Goal: Find contact information: Find contact information

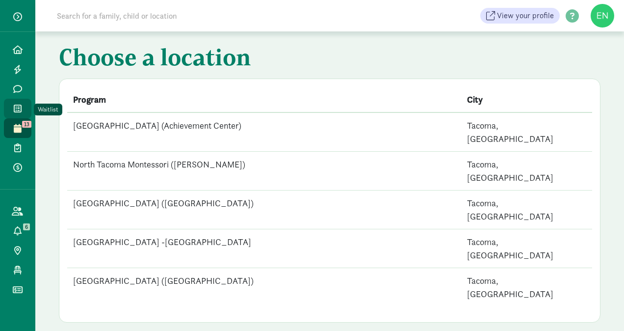
click at [19, 108] on icon at bounding box center [18, 108] width 8 height 9
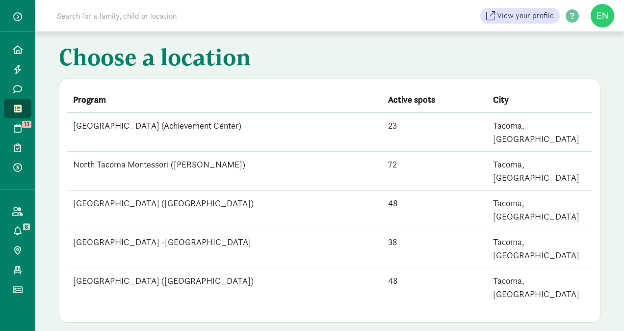
click at [158, 128] on td "[GEOGRAPHIC_DATA] (Achievement Center)" at bounding box center [224, 131] width 315 height 39
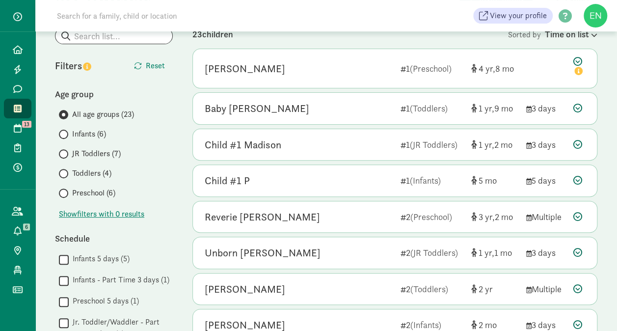
scroll to position [95, 0]
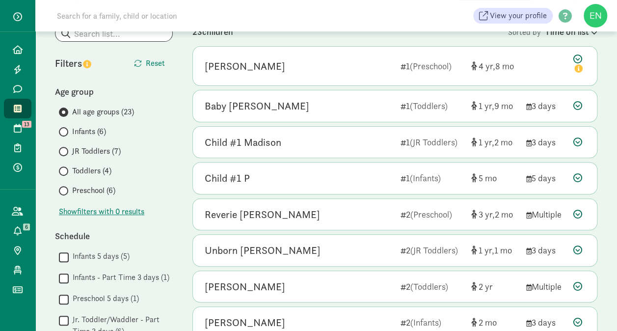
click at [105, 189] on span "Preschool (6)" at bounding box center [93, 191] width 43 height 12
click at [65, 189] on input "Preschool (6)" at bounding box center [62, 191] width 6 height 6
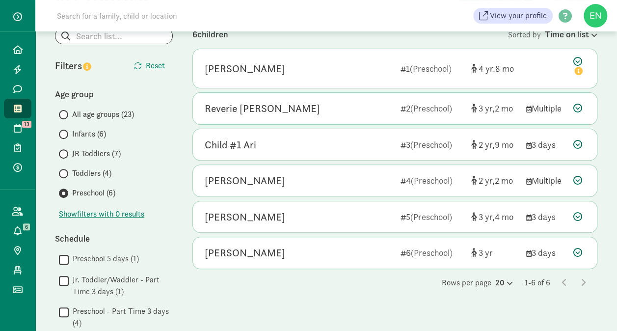
scroll to position [92, 0]
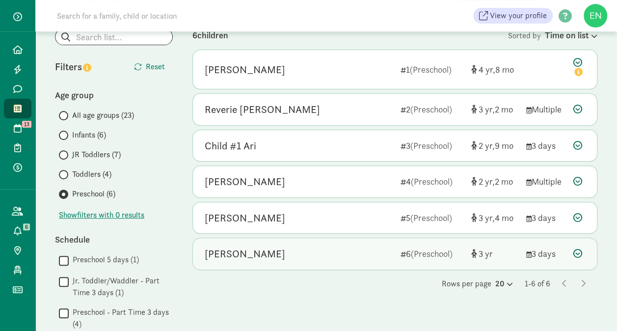
click at [316, 244] on div "Annika Timaeus 6 (Preschool) 3 3 days" at bounding box center [395, 253] width 404 height 31
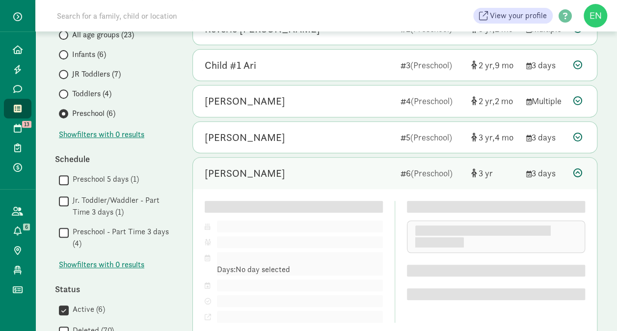
scroll to position [172, 0]
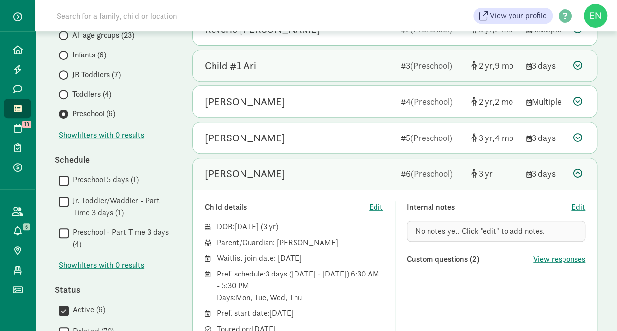
click at [349, 71] on div "Child #1 Ari" at bounding box center [299, 66] width 188 height 16
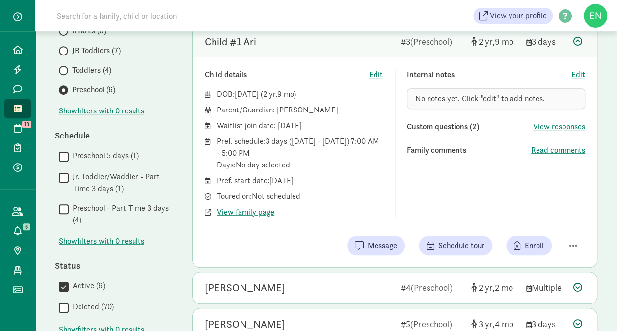
scroll to position [195, 0]
click at [538, 152] on span "Read comments" at bounding box center [558, 151] width 54 height 12
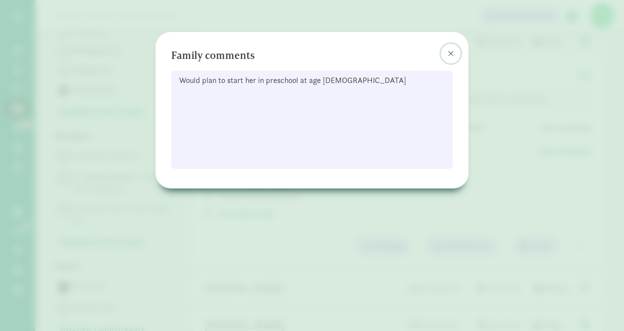
click at [449, 55] on span at bounding box center [451, 54] width 6 height 8
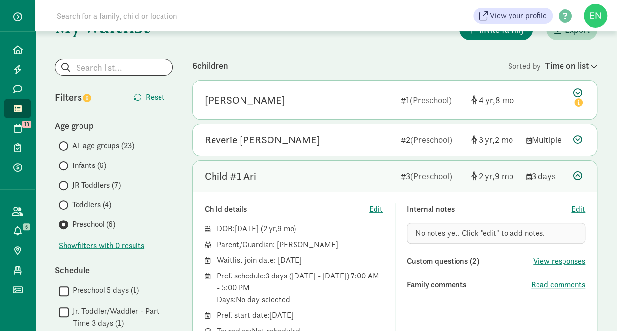
scroll to position [61, 0]
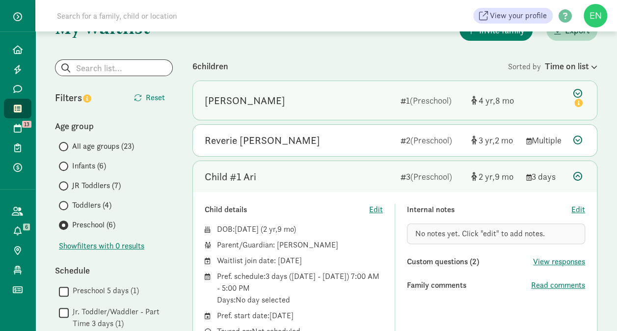
click at [351, 99] on div "Sitka Phinney" at bounding box center [299, 101] width 188 height 16
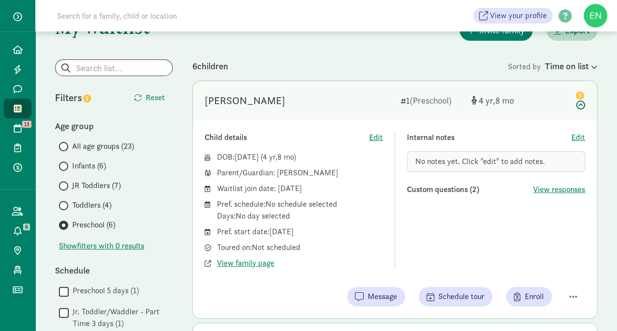
click at [76, 209] on span "Toddlers (4)" at bounding box center [91, 205] width 39 height 12
click at [65, 209] on input "Toddlers (4)" at bounding box center [62, 205] width 6 height 6
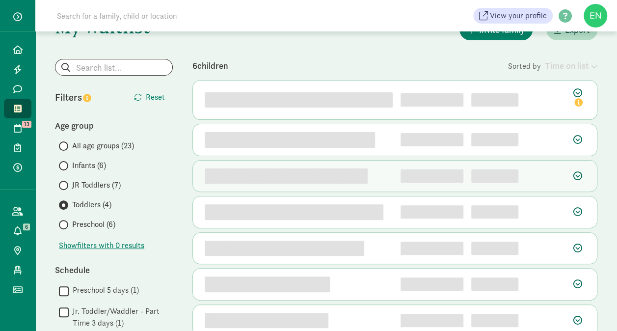
scroll to position [60, 0]
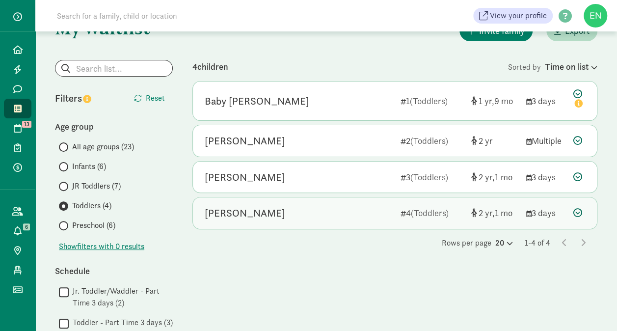
click at [296, 205] on div "Elowyn Durani" at bounding box center [299, 213] width 188 height 16
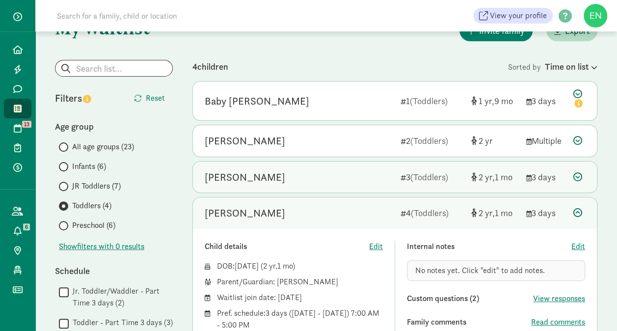
click at [305, 179] on div "Oliver Hrabar" at bounding box center [299, 177] width 188 height 16
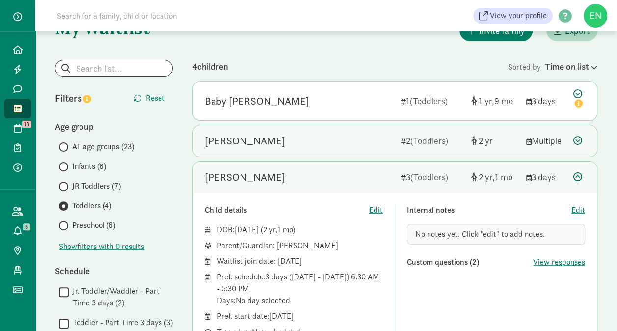
click at [321, 137] on div "Nathan Pearl" at bounding box center [299, 141] width 188 height 16
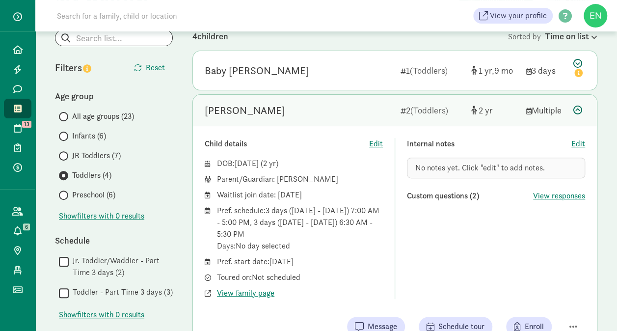
scroll to position [90, 0]
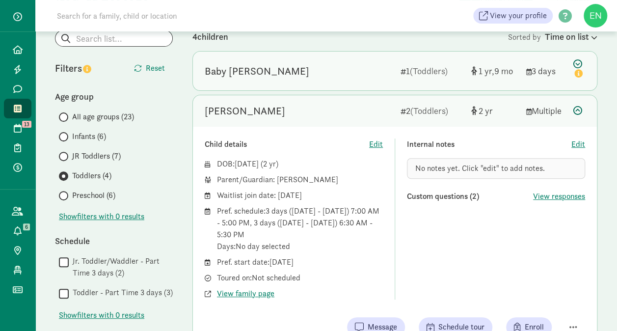
click at [322, 60] on div "Baby Lam 1 (Toddlers) 1 9 3 days" at bounding box center [395, 71] width 404 height 39
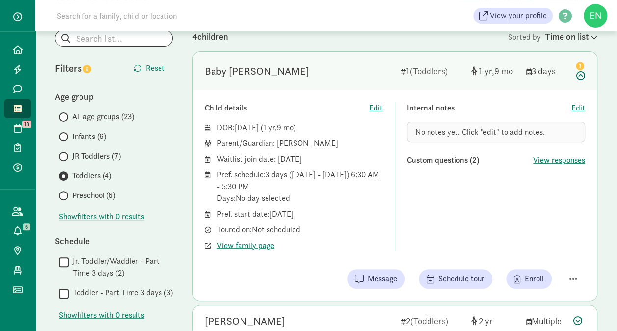
click at [70, 154] on label "JR Toddlers (7)" at bounding box center [116, 156] width 114 height 12
click at [65, 154] on input "JR Toddlers (7)" at bounding box center [62, 156] width 6 height 6
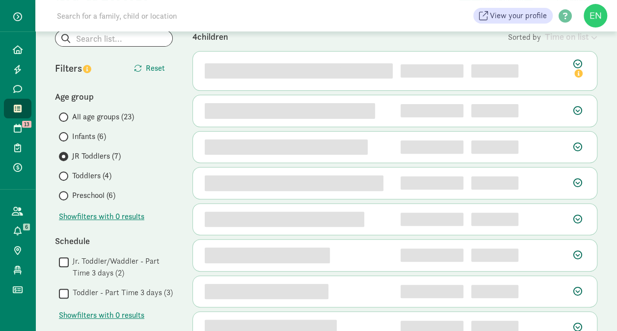
scroll to position [0, 0]
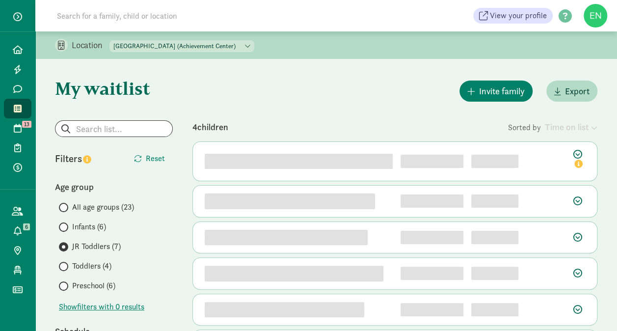
click at [319, 101] on div "Invite family Export" at bounding box center [394, 91] width 405 height 25
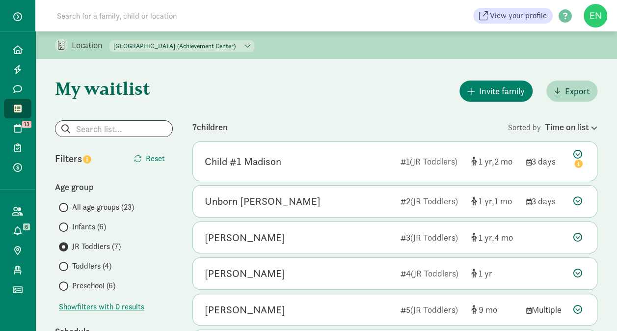
click at [171, 45] on select "North Tacoma Montessori Center (Achievement Center) North Tacoma Montessori (Pr…" at bounding box center [181, 46] width 145 height 12
select select "87483"
click at [110, 40] on select "North Tacoma Montessori Center (Achievement Center) North Tacoma Montessori (Pr…" at bounding box center [181, 46] width 145 height 12
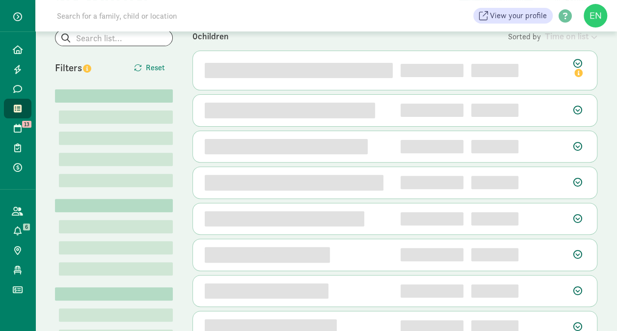
scroll to position [103, 0]
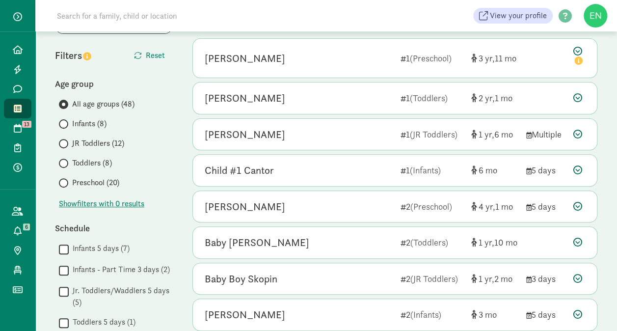
click at [105, 179] on div "All age groups (48) Infants (8) JR Toddlers (12) Toddlers (8) Preschool (20)" at bounding box center [114, 143] width 118 height 90
click at [105, 179] on span "Preschool (20)" at bounding box center [95, 183] width 47 height 12
click at [65, 180] on input "Preschool (20)" at bounding box center [62, 183] width 6 height 6
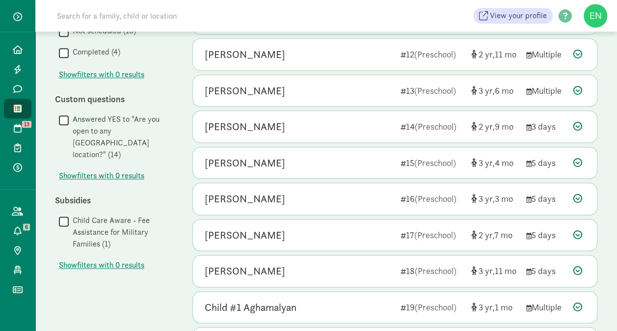
scroll to position [569, 0]
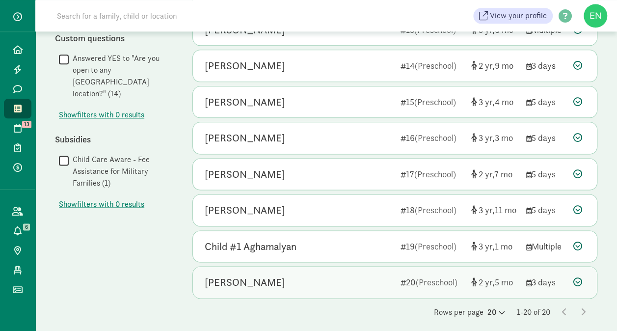
click at [534, 275] on div "3 days" at bounding box center [545, 281] width 39 height 13
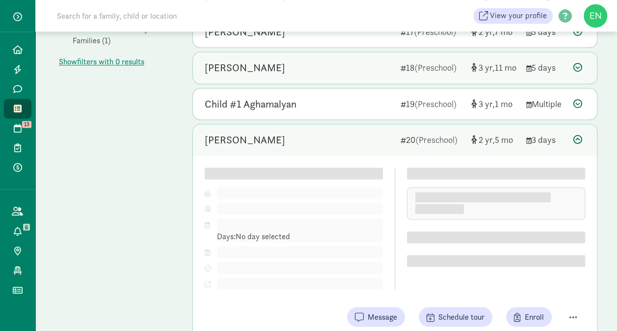
scroll to position [711, 0]
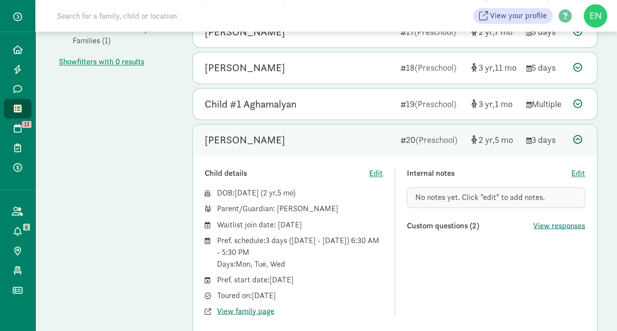
click at [316, 140] on div "Elivia Mitchell-Lee" at bounding box center [299, 140] width 188 height 16
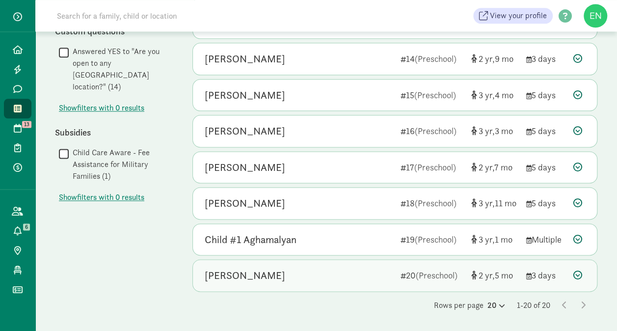
scroll to position [569, 0]
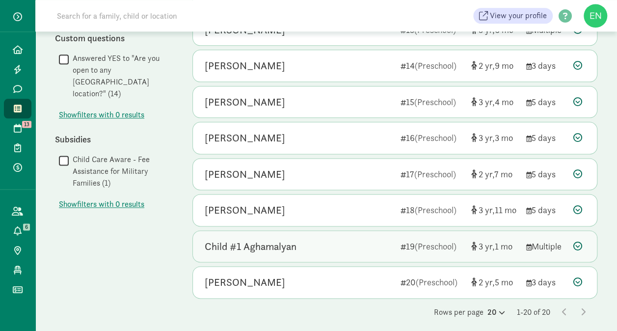
click at [320, 231] on div "Child #1 Aghamalyan 19 (Preschool) 3 1 Multiple" at bounding box center [395, 246] width 404 height 31
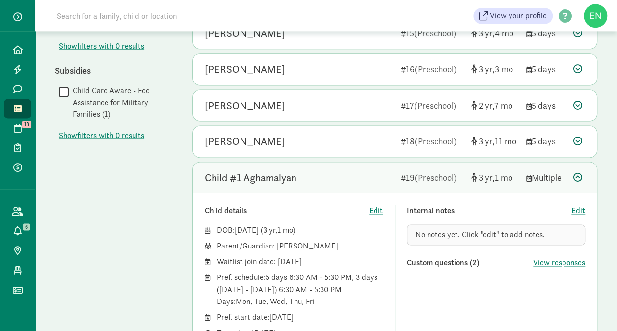
scroll to position [636, 0]
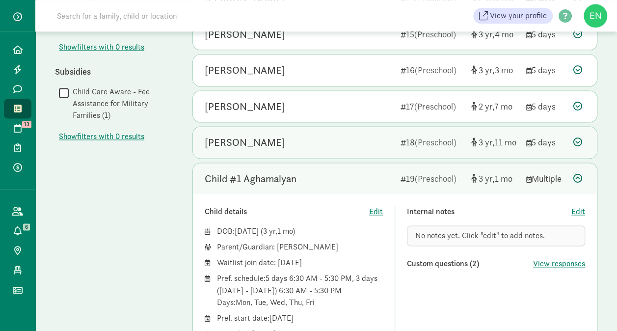
click at [303, 135] on div "Malcolm MacLeod" at bounding box center [299, 143] width 188 height 16
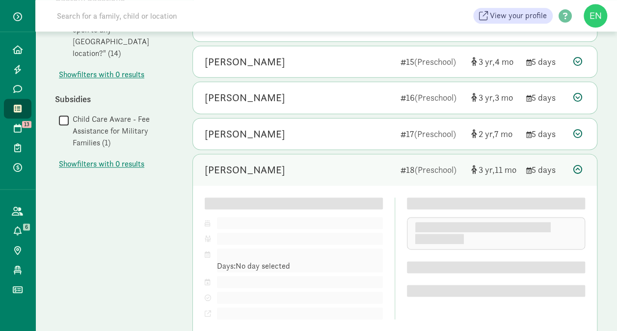
scroll to position [609, 0]
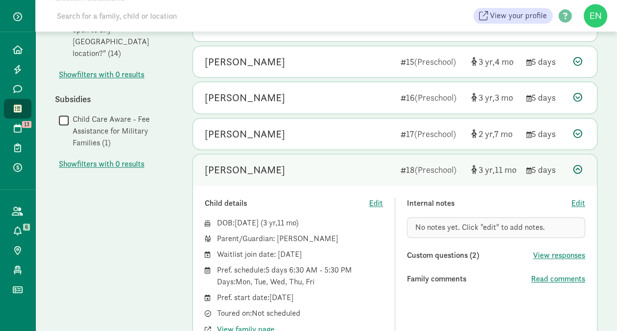
click at [303, 131] on div "Jack Schaaf" at bounding box center [299, 134] width 188 height 16
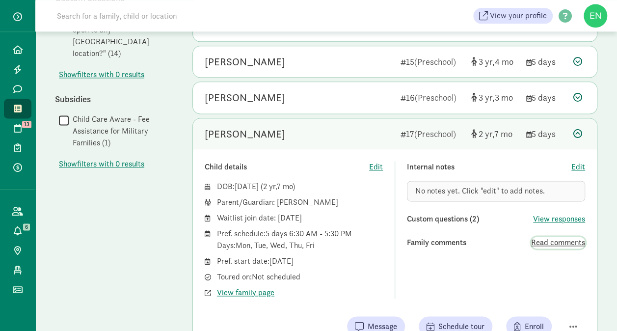
click at [555, 237] on span "Read comments" at bounding box center [558, 243] width 54 height 12
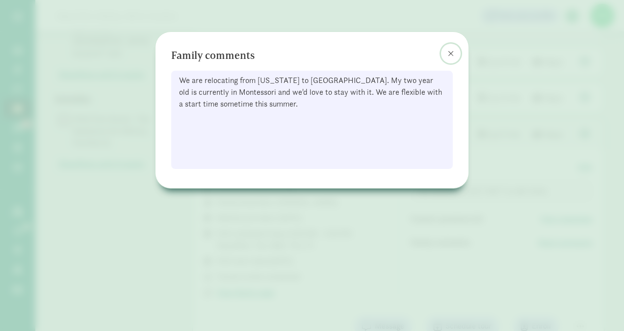
click at [450, 51] on span at bounding box center [451, 54] width 6 height 8
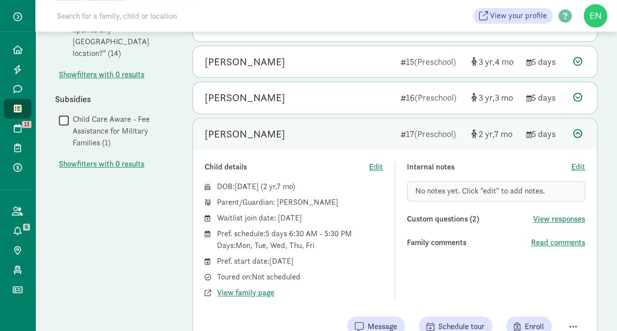
click at [314, 118] on div "Jack Schaaf 17 (Preschool) 2 7 5 days" at bounding box center [395, 133] width 404 height 31
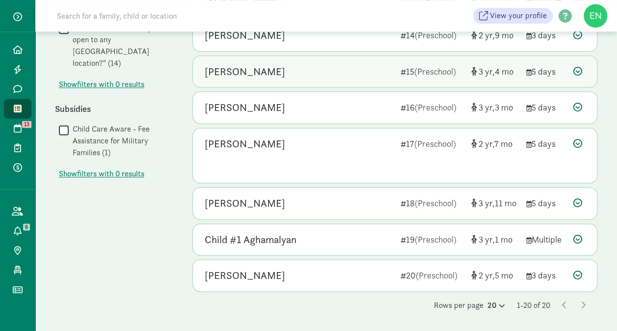
scroll to position [569, 0]
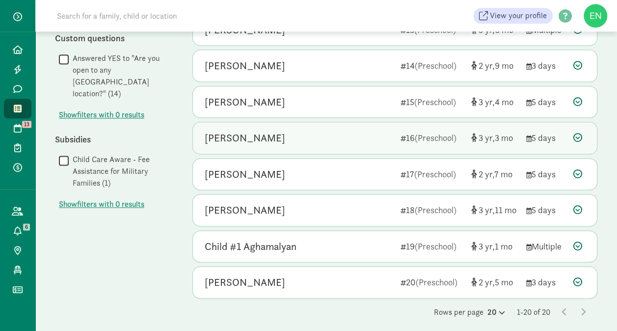
click at [337, 144] on div "Wesley McDonald 16 (Preschool) 3 3 5 days" at bounding box center [395, 137] width 404 height 31
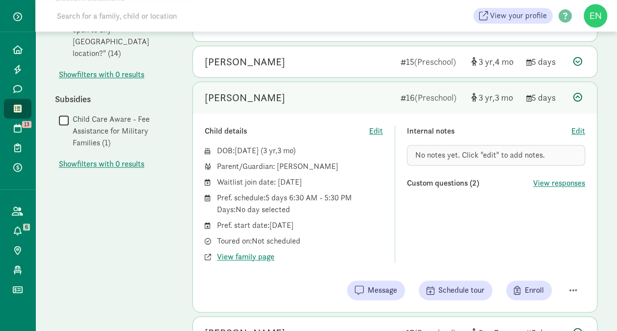
click at [351, 94] on div "Wesley McDonald" at bounding box center [299, 98] width 188 height 16
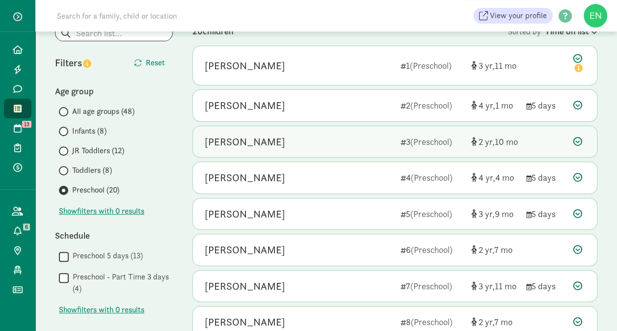
scroll to position [95, 0]
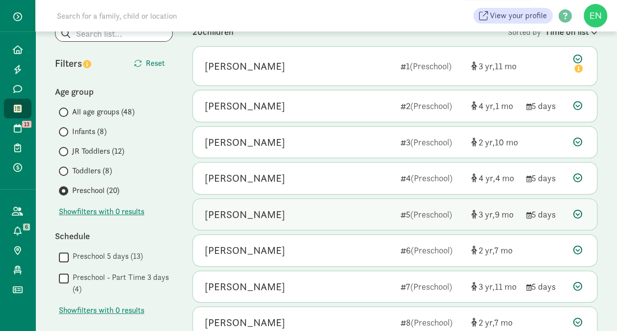
click at [377, 218] on div "Saanvi Saran" at bounding box center [299, 215] width 188 height 16
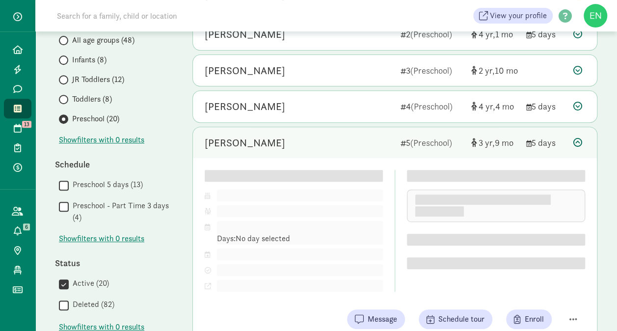
scroll to position [166, 0]
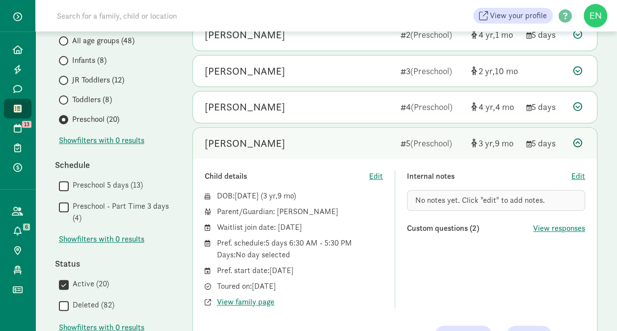
click at [92, 100] on span "Toddlers (8)" at bounding box center [92, 100] width 40 height 12
click at [65, 100] on input "Toddlers (8)" at bounding box center [62, 100] width 6 height 6
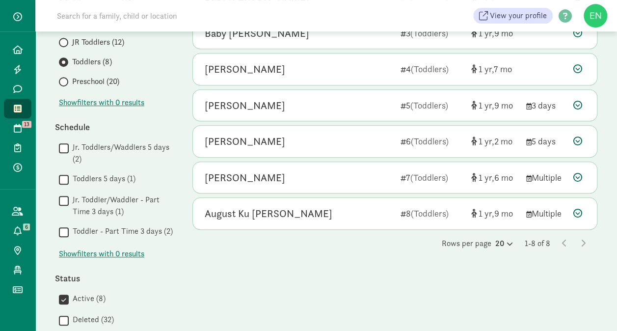
scroll to position [202, 0]
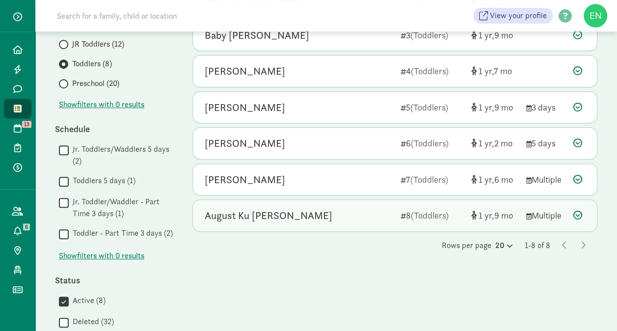
click at [293, 210] on div "August Ku Peppler" at bounding box center [299, 216] width 188 height 16
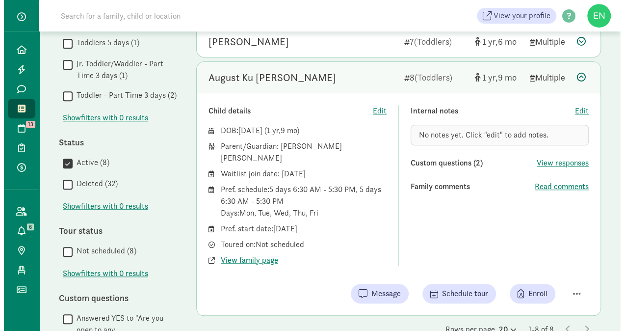
scroll to position [379, 0]
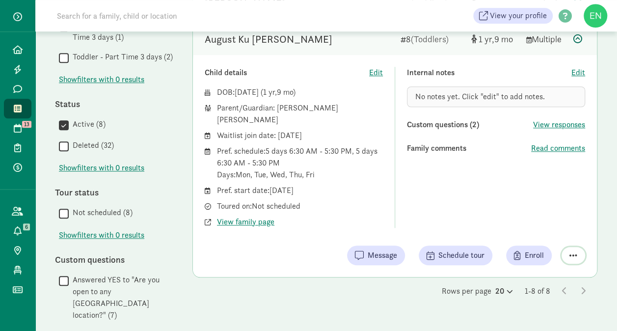
click at [575, 251] on span "button" at bounding box center [573, 255] width 8 height 9
click at [522, 224] on div "Remove from list" at bounding box center [539, 230] width 76 height 12
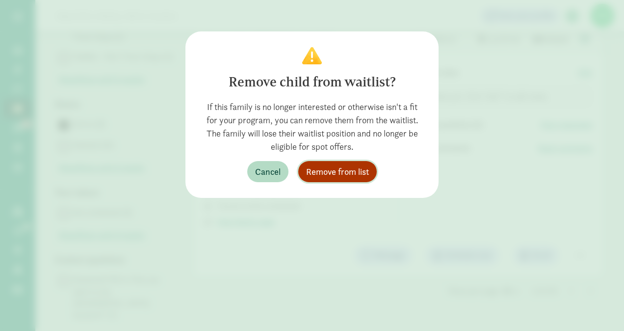
click at [348, 167] on span "Remove from list" at bounding box center [337, 171] width 63 height 13
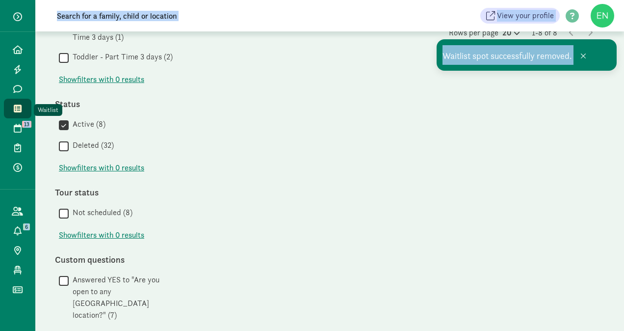
drag, startPoint x: 119, startPoint y: 49, endPoint x: 25, endPoint y: 106, distance: 110.6
click at [25, 106] on div "Home Leads Messages Waitlist Tours 13 Enrollments Payments All families Action …" at bounding box center [312, 41] width 624 height 841
drag, startPoint x: 25, startPoint y: 106, endPoint x: 17, endPoint y: 110, distance: 8.6
click at [17, 110] on icon at bounding box center [18, 108] width 8 height 9
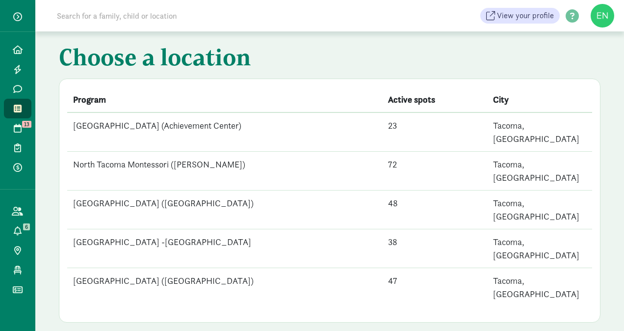
click at [210, 268] on td "[GEOGRAPHIC_DATA] ([GEOGRAPHIC_DATA])" at bounding box center [224, 287] width 315 height 39
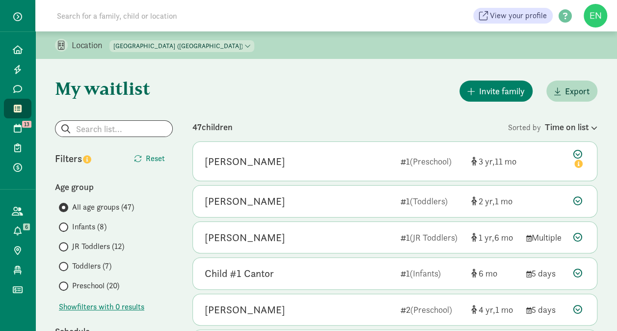
click at [112, 264] on label "Toddlers (7)" at bounding box center [116, 266] width 114 height 12
click at [65, 264] on input "Toddlers (7)" at bounding box center [62, 266] width 6 height 6
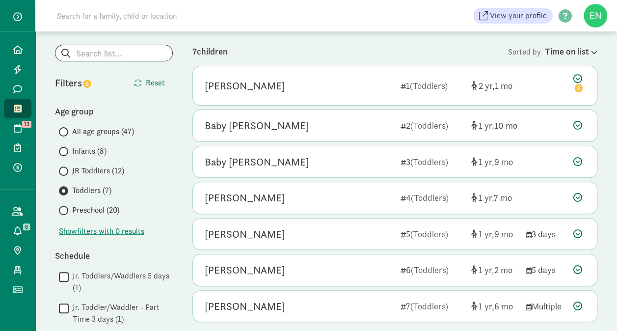
scroll to position [154, 0]
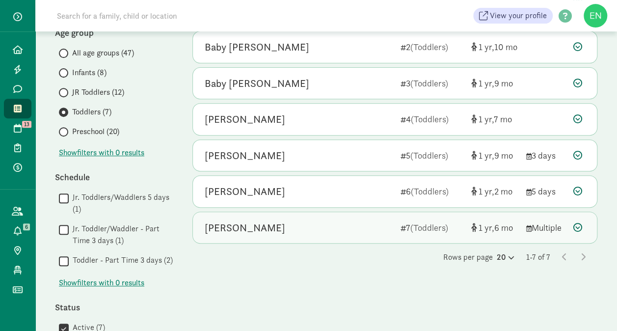
click at [228, 220] on div "Alden Olotoa" at bounding box center [245, 228] width 81 height 16
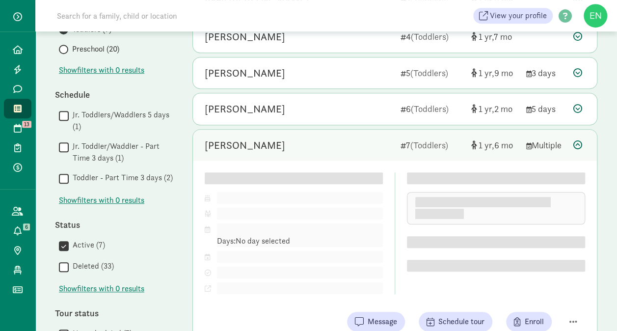
scroll to position [237, 0]
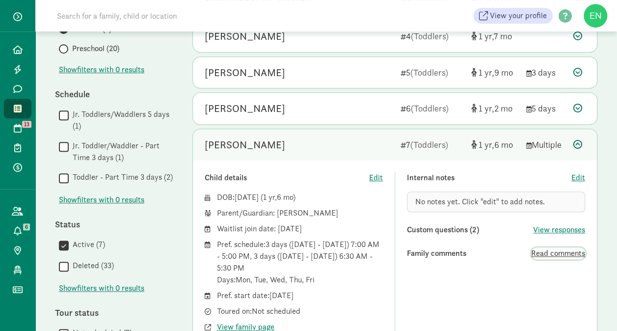
click at [554, 250] on span "Read comments" at bounding box center [558, 253] width 54 height 12
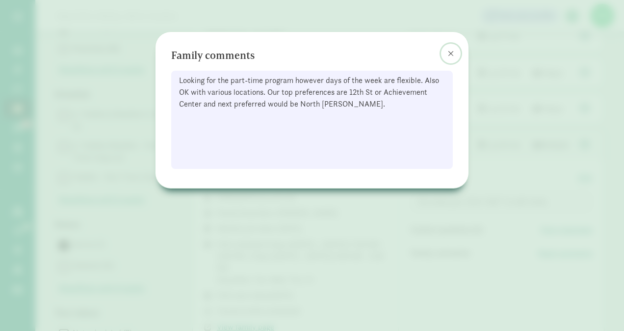
click at [454, 54] on span at bounding box center [451, 54] width 6 height 8
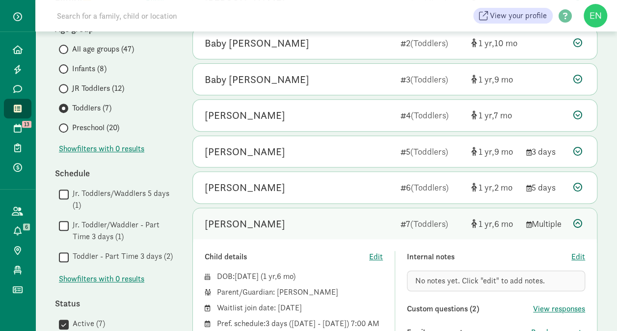
scroll to position [154, 0]
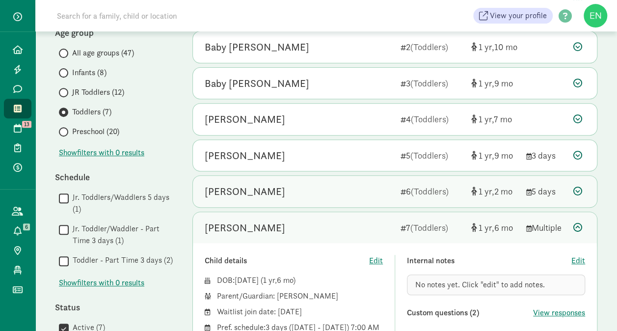
click at [360, 196] on div "Elliott J" at bounding box center [299, 192] width 188 height 16
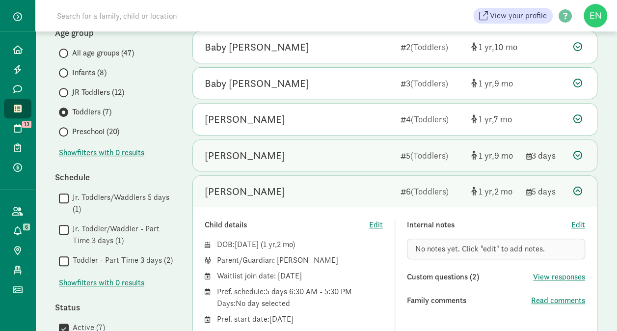
click at [375, 161] on div "Oliver Smith" at bounding box center [299, 156] width 188 height 16
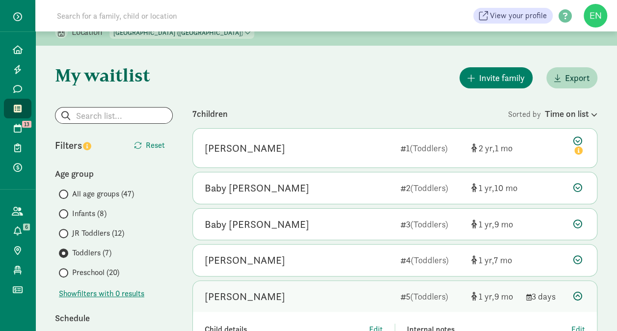
scroll to position [7, 0]
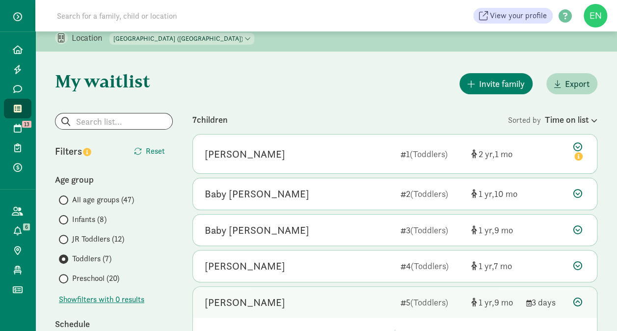
click at [242, 46] on div "Location North Tacoma Montessori Center (Achievement Center) North Tacoma Monte…" at bounding box center [326, 37] width 582 height 27
click at [245, 43] on select "North Tacoma Montessori Center (Achievement Center) North Tacoma Montessori (Pr…" at bounding box center [181, 39] width 145 height 12
select select "83839"
click at [110, 40] on select "North Tacoma Montessori Center (Achievement Center) North Tacoma Montessori (Pr…" at bounding box center [181, 39] width 145 height 12
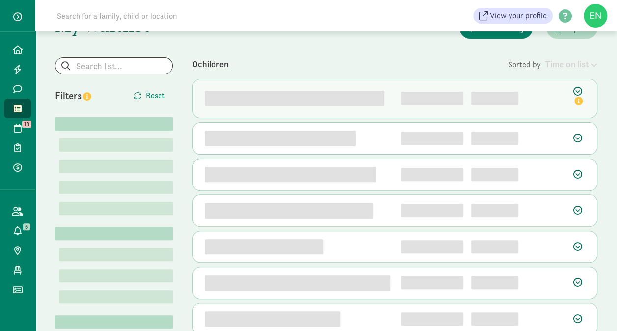
scroll to position [64, 0]
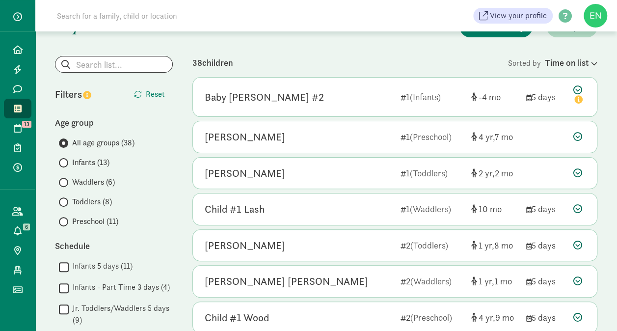
click at [109, 219] on span "Preschool (11)" at bounding box center [95, 222] width 46 height 12
click at [65, 219] on input "Preschool (11)" at bounding box center [62, 221] width 6 height 6
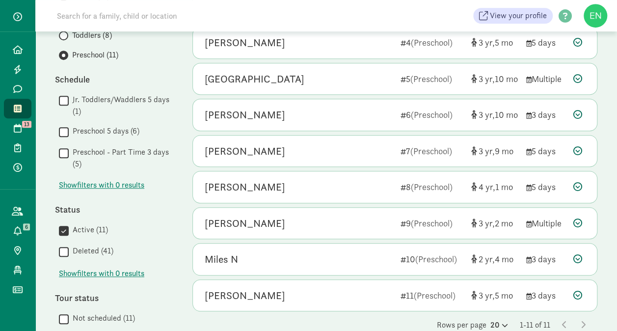
scroll to position [230, 0]
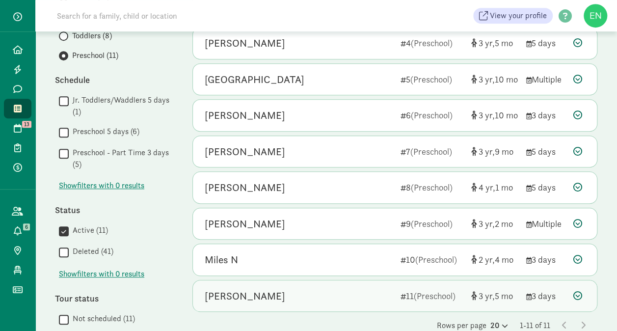
click at [270, 296] on div "Austin Merritt" at bounding box center [299, 296] width 188 height 16
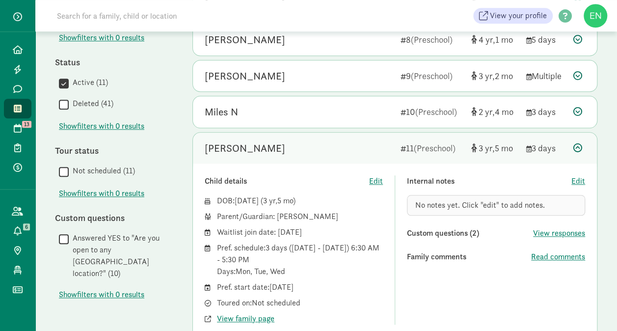
scroll to position [457, 0]
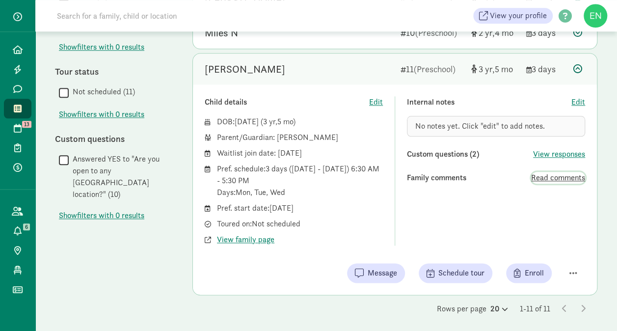
click at [534, 172] on span "Read comments" at bounding box center [558, 178] width 54 height 12
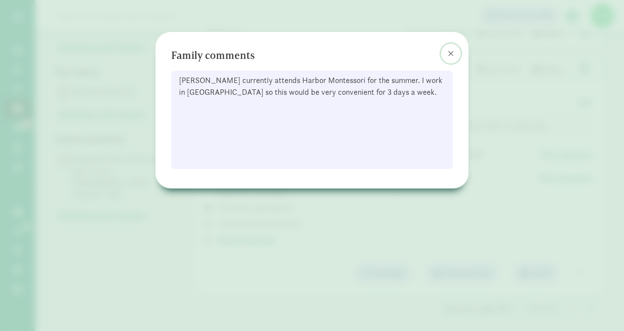
click at [452, 57] on button at bounding box center [451, 54] width 20 height 20
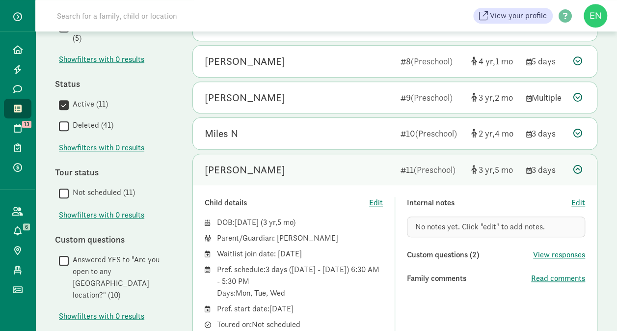
scroll to position [333, 0]
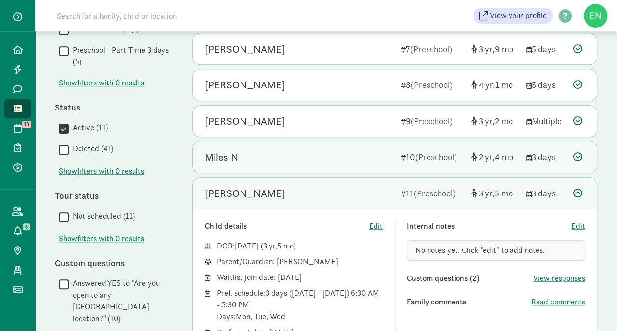
click at [378, 160] on div "Miles N" at bounding box center [299, 157] width 188 height 16
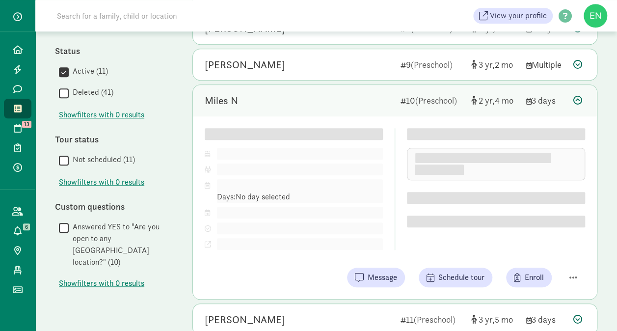
scroll to position [389, 0]
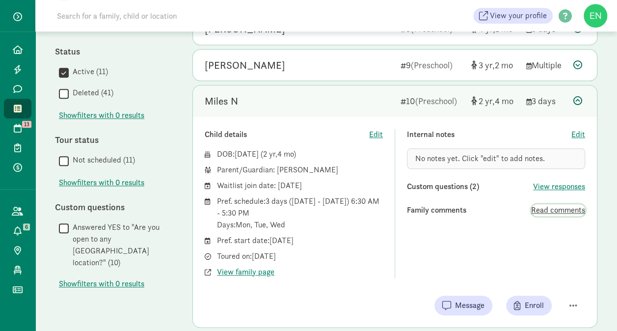
click at [536, 204] on span "Read comments" at bounding box center [558, 210] width 54 height 12
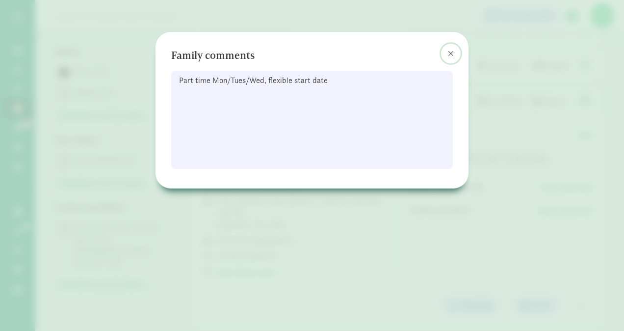
click at [451, 59] on button at bounding box center [451, 54] width 20 height 20
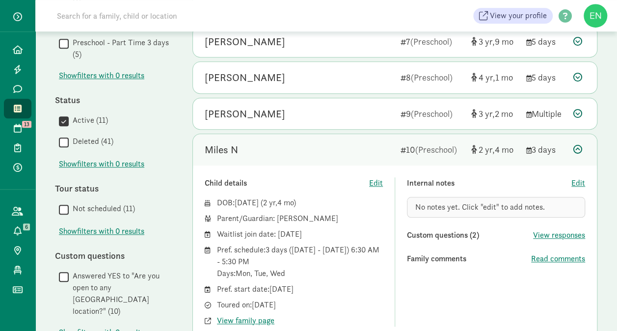
scroll to position [315, 0]
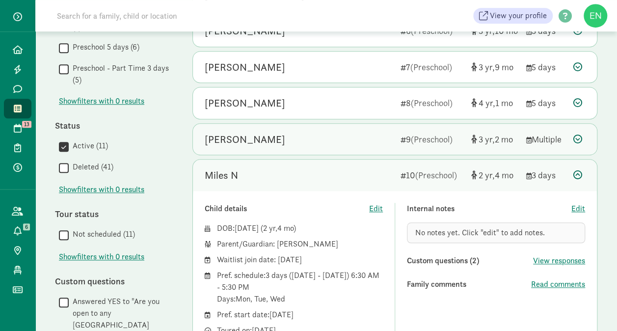
click at [353, 133] on div "Avery Kunde" at bounding box center [299, 140] width 188 height 16
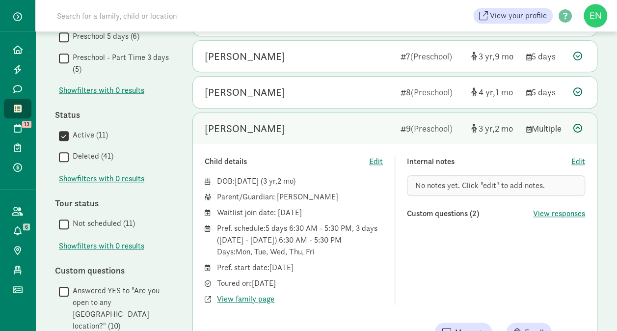
scroll to position [325, 0]
click at [247, 297] on span "View family page" at bounding box center [245, 300] width 57 height 12
click at [341, 128] on div "Avery Kunde" at bounding box center [299, 129] width 188 height 16
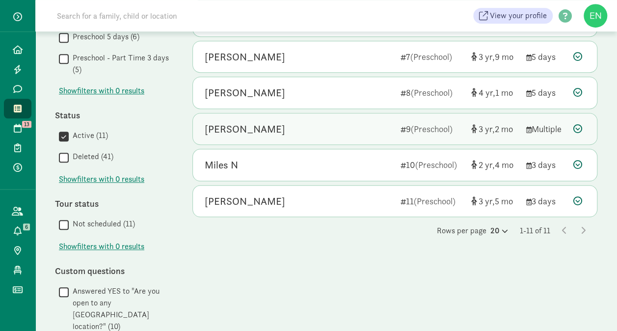
scroll to position [225, 0]
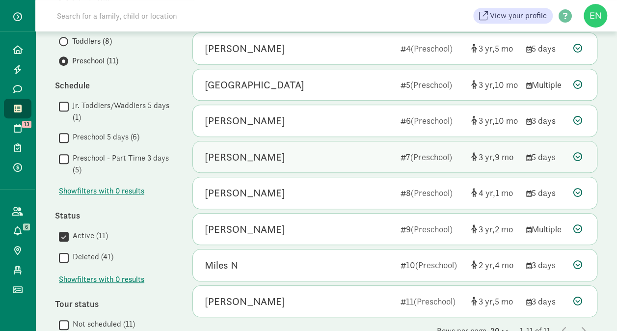
click at [342, 156] on div "[PERSON_NAME]" at bounding box center [299, 157] width 188 height 16
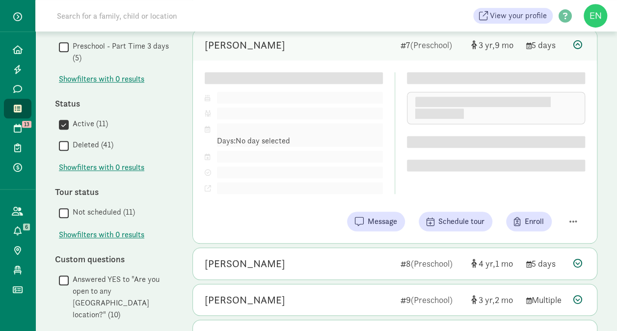
scroll to position [334, 0]
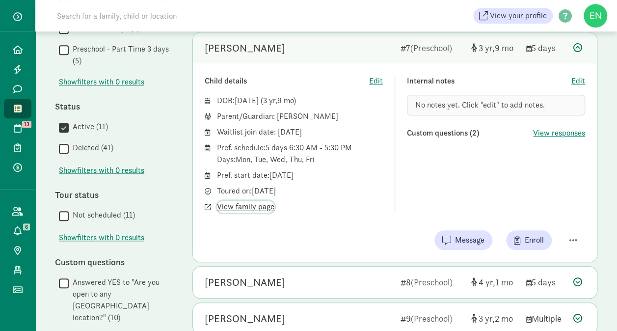
click at [255, 206] on span "View family page" at bounding box center [245, 207] width 57 height 12
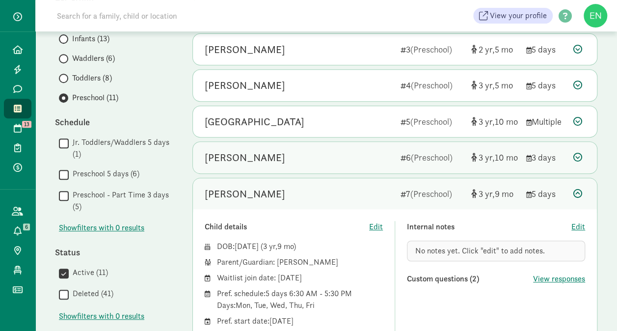
scroll to position [188, 0]
click at [346, 163] on div "Jaxon Goss" at bounding box center [299, 158] width 188 height 16
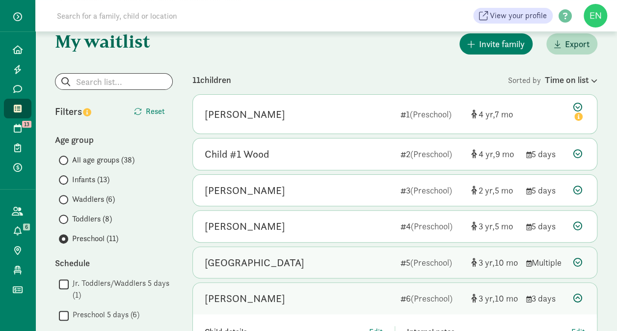
scroll to position [21, 0]
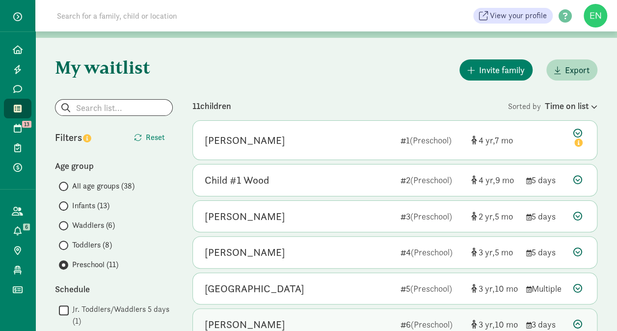
click at [108, 240] on span "Toddlers (8)" at bounding box center [92, 245] width 40 height 12
click at [65, 242] on input "Toddlers (8)" at bounding box center [62, 245] width 6 height 6
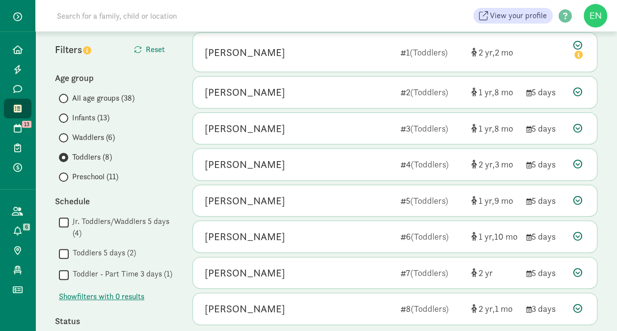
scroll to position [209, 0]
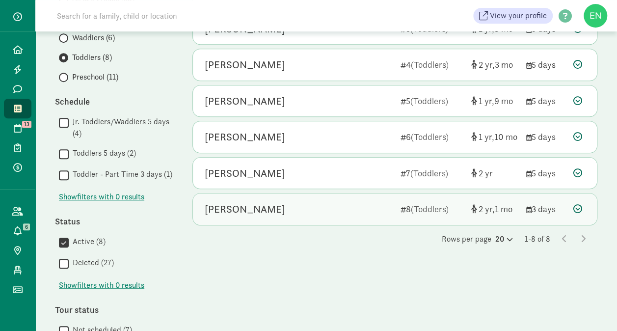
click at [316, 202] on div "Layne Frantz" at bounding box center [299, 209] width 188 height 16
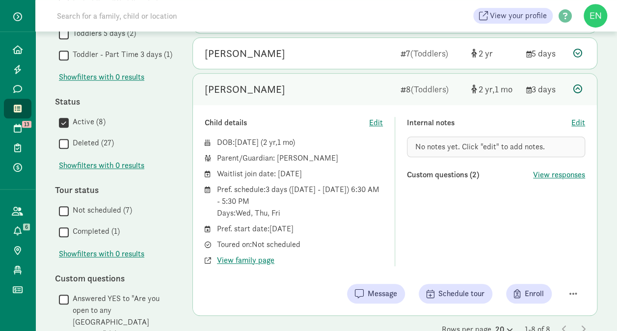
scroll to position [336, 0]
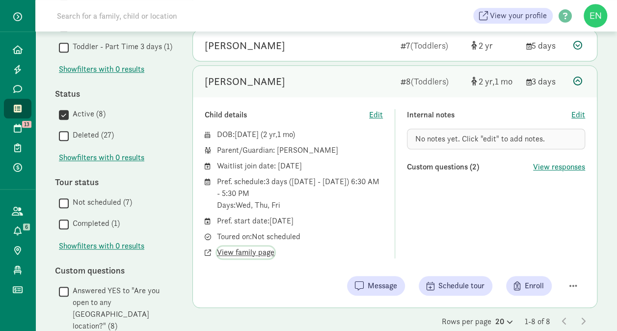
click at [253, 249] on span "View family page" at bounding box center [245, 252] width 57 height 12
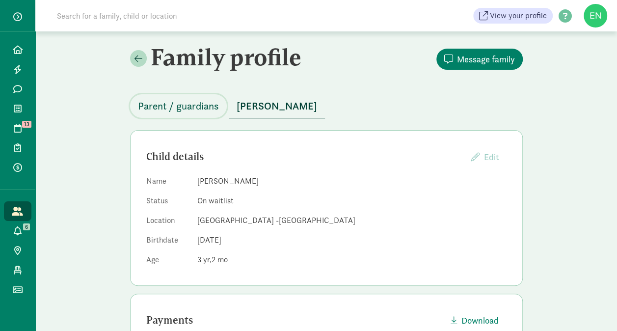
click at [186, 114] on button "Parent / guardians" at bounding box center [178, 106] width 97 height 24
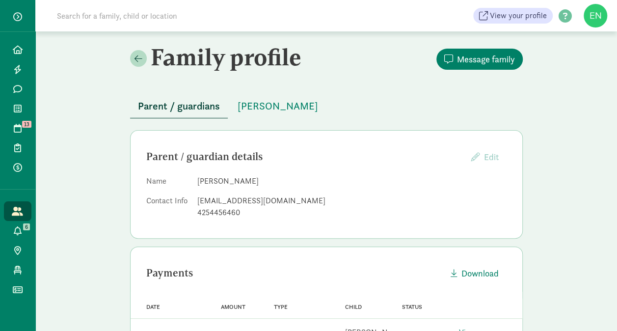
click at [272, 195] on div "[EMAIL_ADDRESS][DOMAIN_NAME]" at bounding box center [351, 201] width 309 height 12
click at [272, 194] on dl "Name [PERSON_NAME] Contact Info [EMAIL_ADDRESS][DOMAIN_NAME] 4254456460" at bounding box center [326, 198] width 360 height 47
copy dd "[EMAIL_ADDRESS][DOMAIN_NAME]"
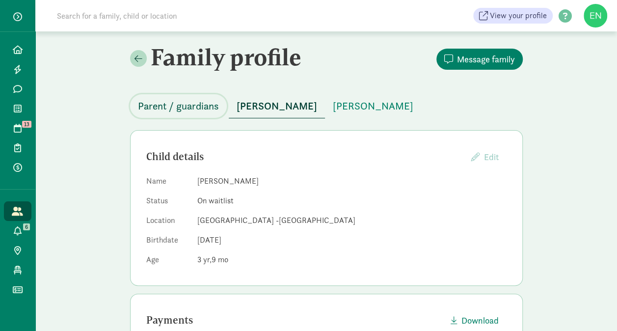
click at [203, 110] on span "Parent / guardians" at bounding box center [178, 106] width 81 height 16
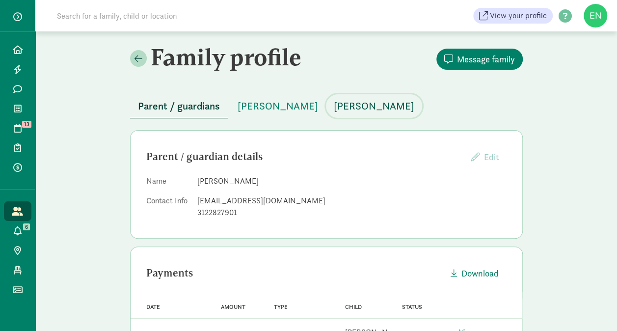
click at [334, 103] on span "[PERSON_NAME]" at bounding box center [374, 106] width 81 height 16
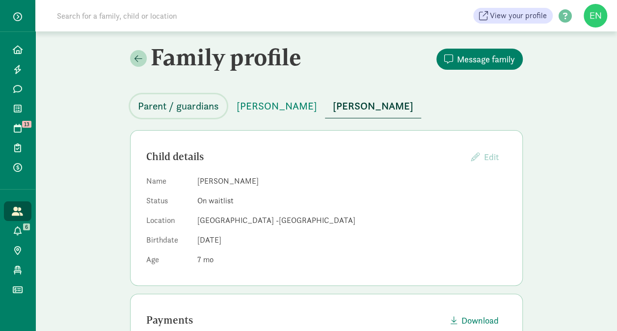
click at [156, 115] on button "Parent / guardians" at bounding box center [178, 106] width 97 height 24
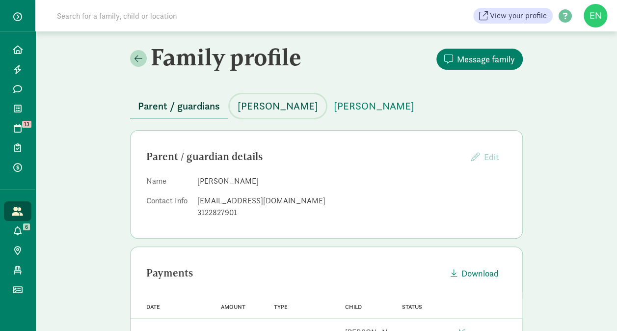
click at [285, 103] on span "[PERSON_NAME]" at bounding box center [278, 106] width 81 height 16
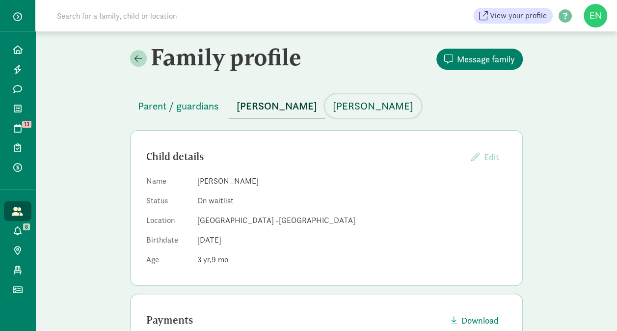
click at [333, 107] on span "[PERSON_NAME]" at bounding box center [373, 106] width 81 height 16
click at [162, 108] on span "Parent / guardians" at bounding box center [178, 106] width 81 height 16
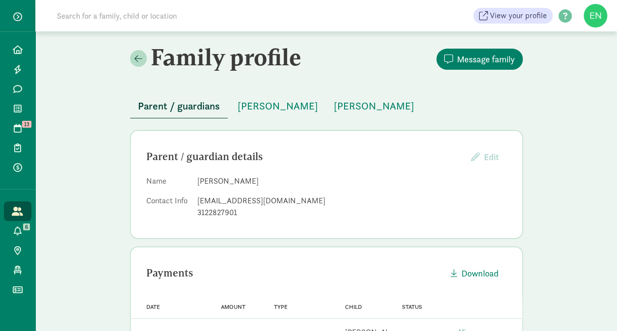
click at [226, 197] on div "[EMAIL_ADDRESS][DOMAIN_NAME]" at bounding box center [351, 201] width 309 height 12
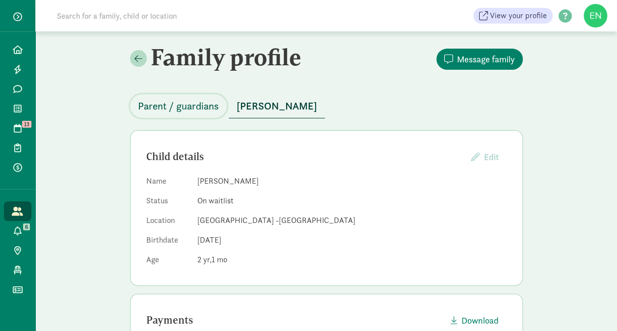
click at [193, 95] on button "Parent / guardians" at bounding box center [178, 106] width 97 height 24
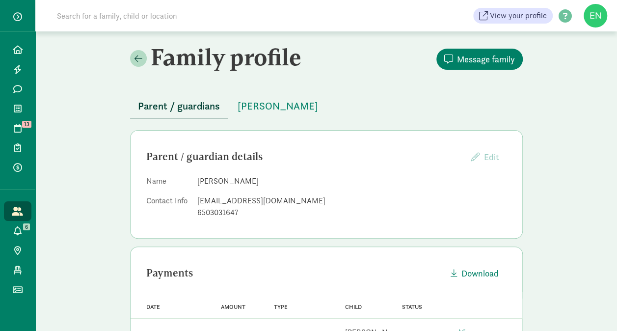
click at [247, 195] on div "frantzfam23@gmail.com" at bounding box center [351, 201] width 309 height 12
click at [246, 199] on div "frantzfam23@gmail.com" at bounding box center [351, 201] width 309 height 12
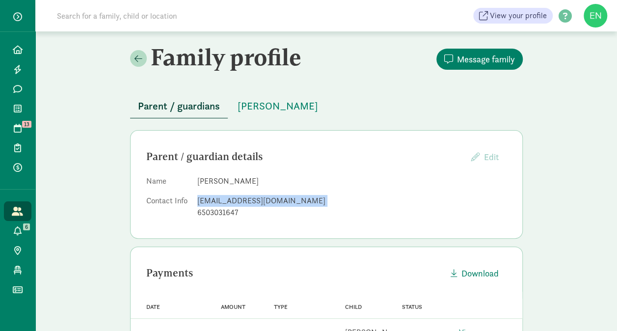
click at [246, 199] on div "frantzfam23@gmail.com" at bounding box center [351, 201] width 309 height 12
